Goal: Book appointment/travel/reservation

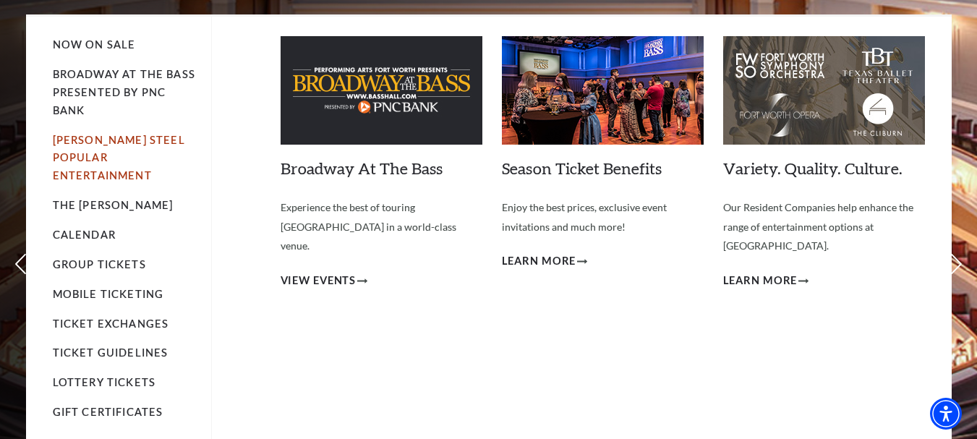
scroll to position [72, 0]
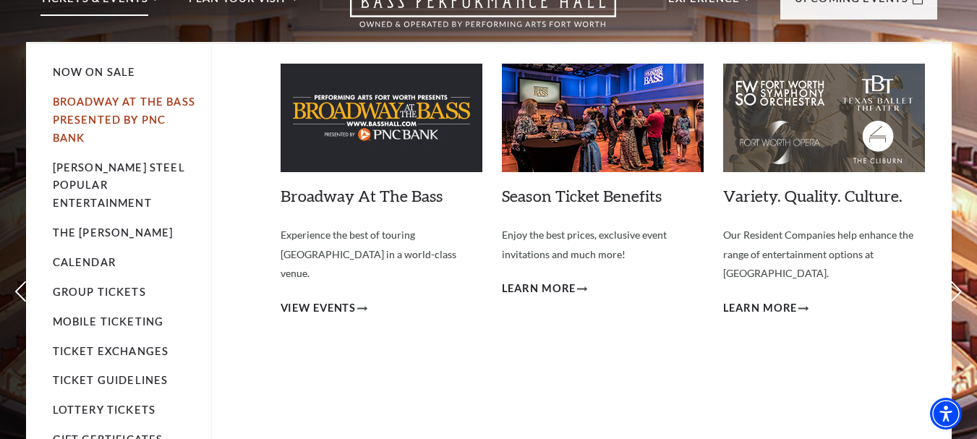
click at [150, 97] on link "Broadway At The Bass presented by PNC Bank" at bounding box center [124, 119] width 142 height 48
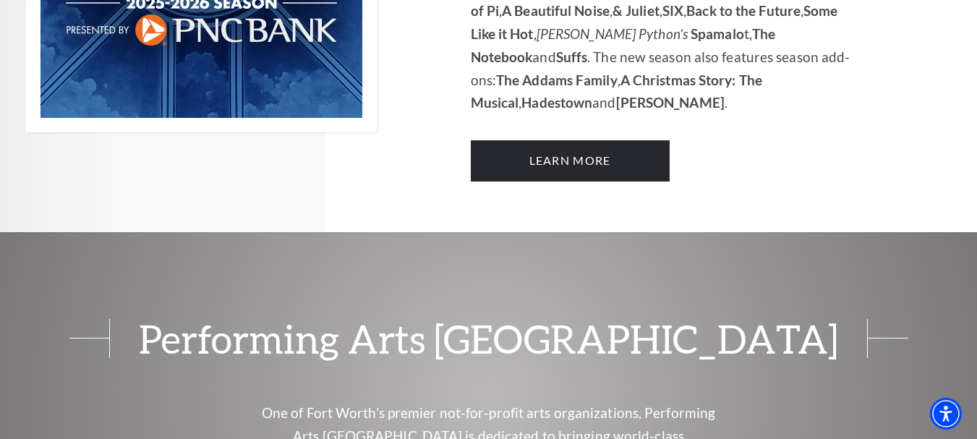
scroll to position [1301, 0]
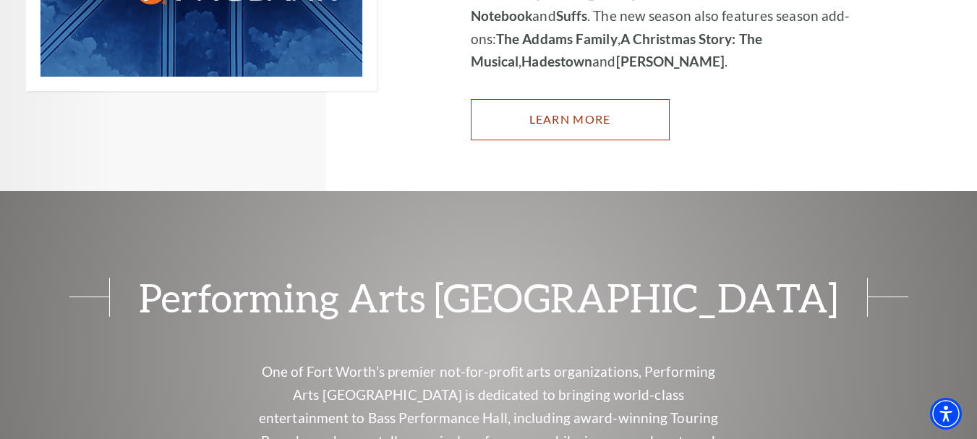
click at [630, 99] on link "Learn More" at bounding box center [570, 119] width 199 height 40
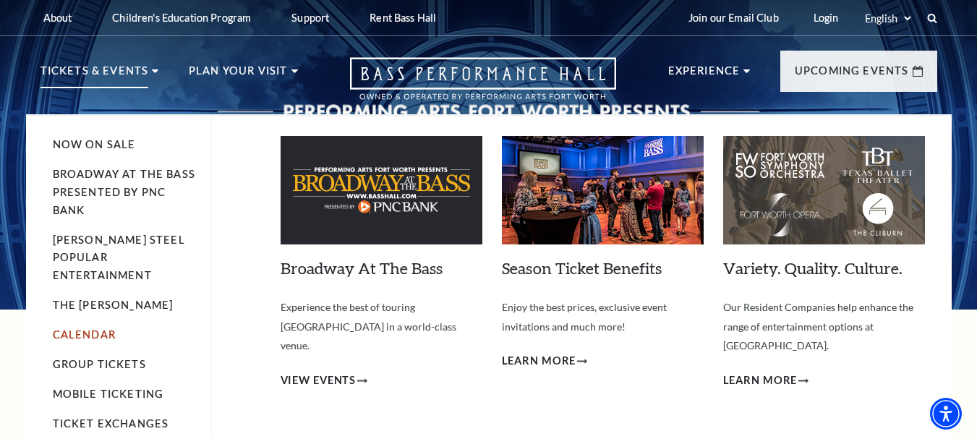
click at [85, 328] on link "Calendar" at bounding box center [84, 334] width 63 height 12
